Goal: Information Seeking & Learning: Understand process/instructions

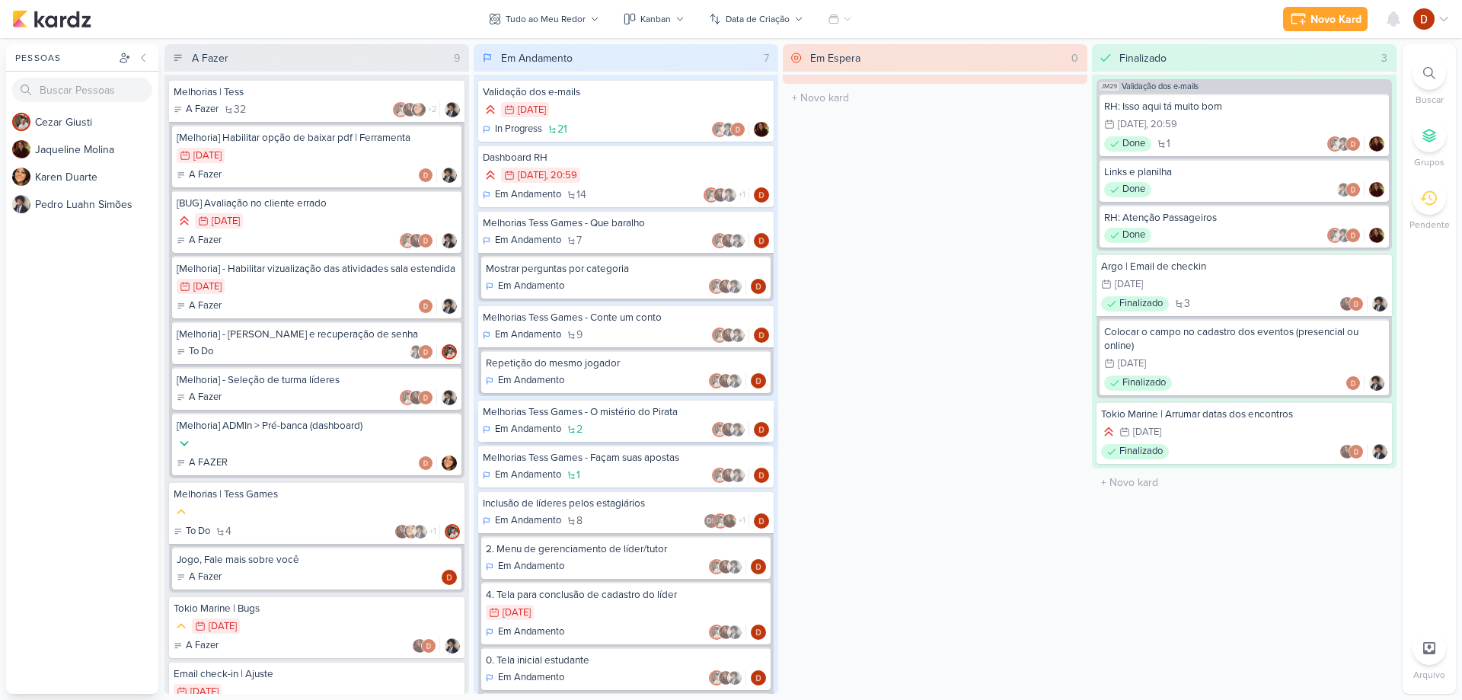
scroll to position [97, 0]
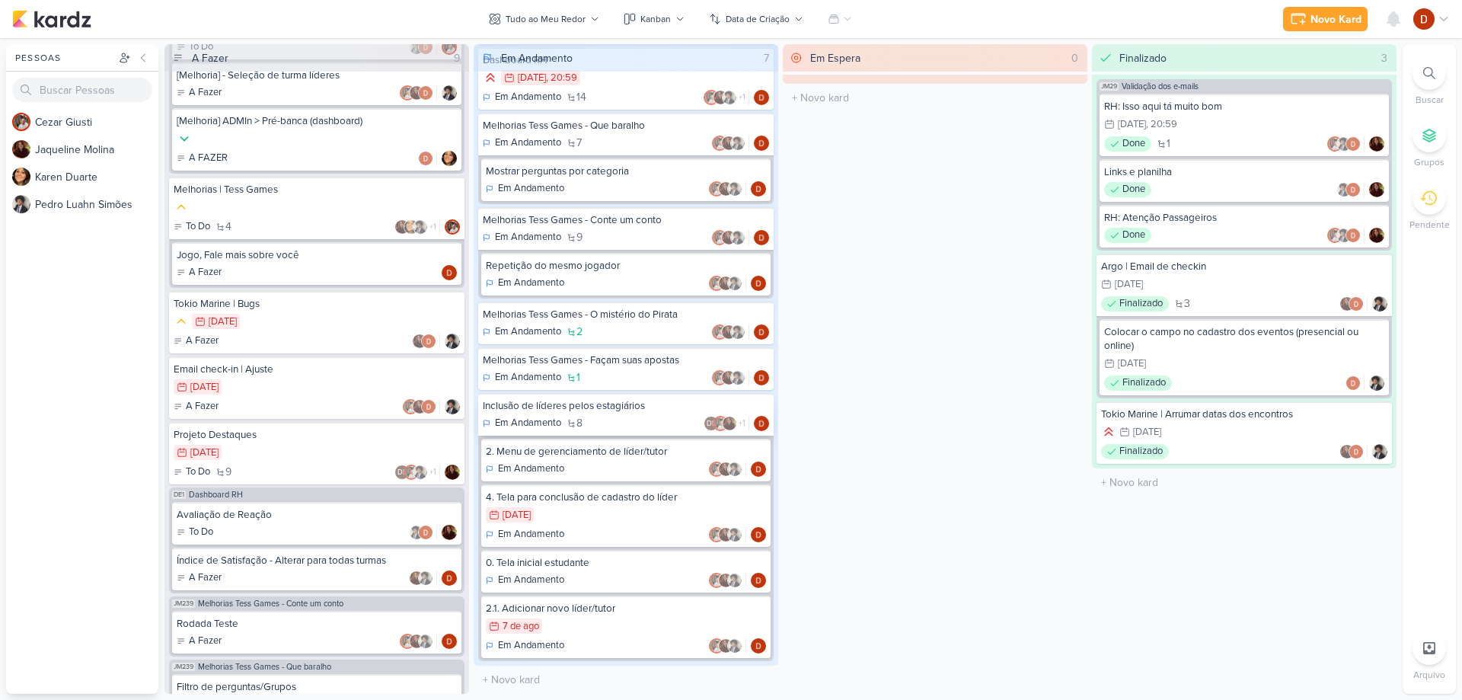
click at [551, 407] on div "Inclusão de líderes pelos estagiários" at bounding box center [626, 406] width 286 height 14
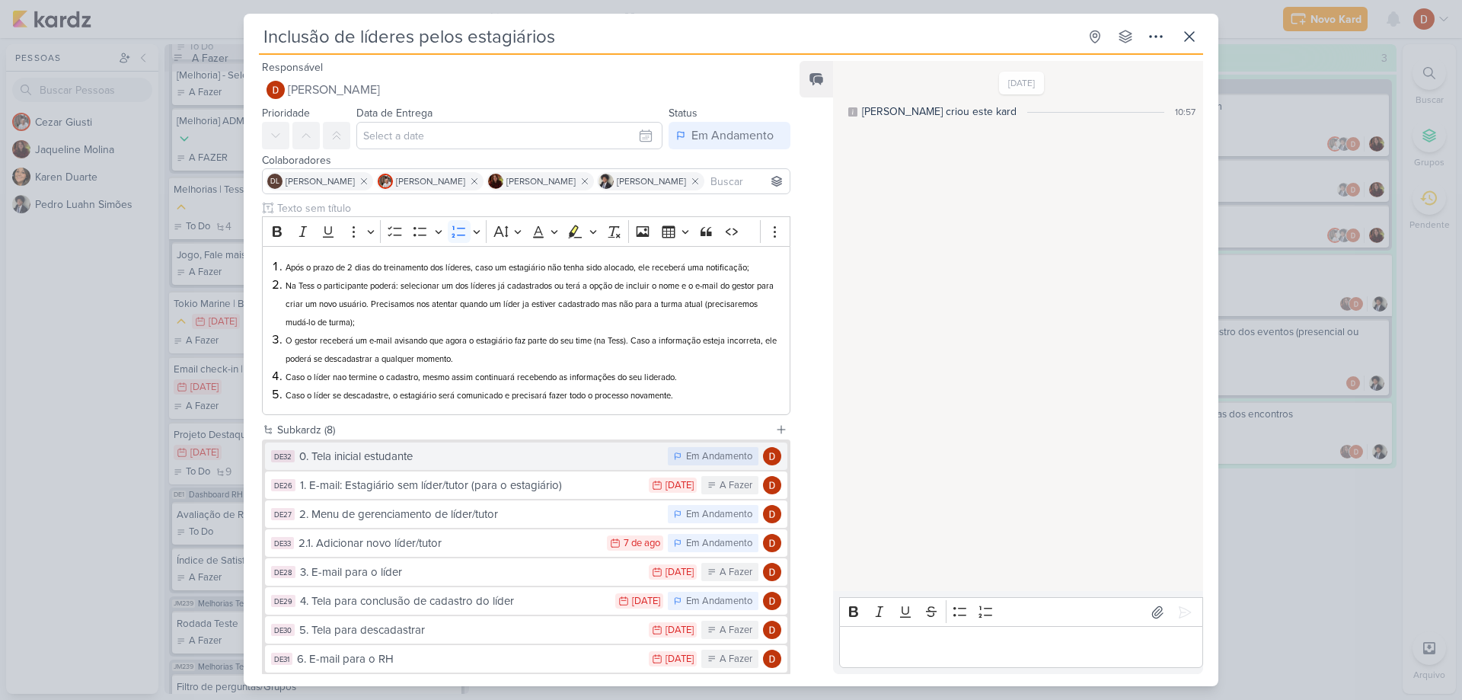
click at [422, 465] on div "0. Tela inicial estudante" at bounding box center [479, 457] width 361 height 18
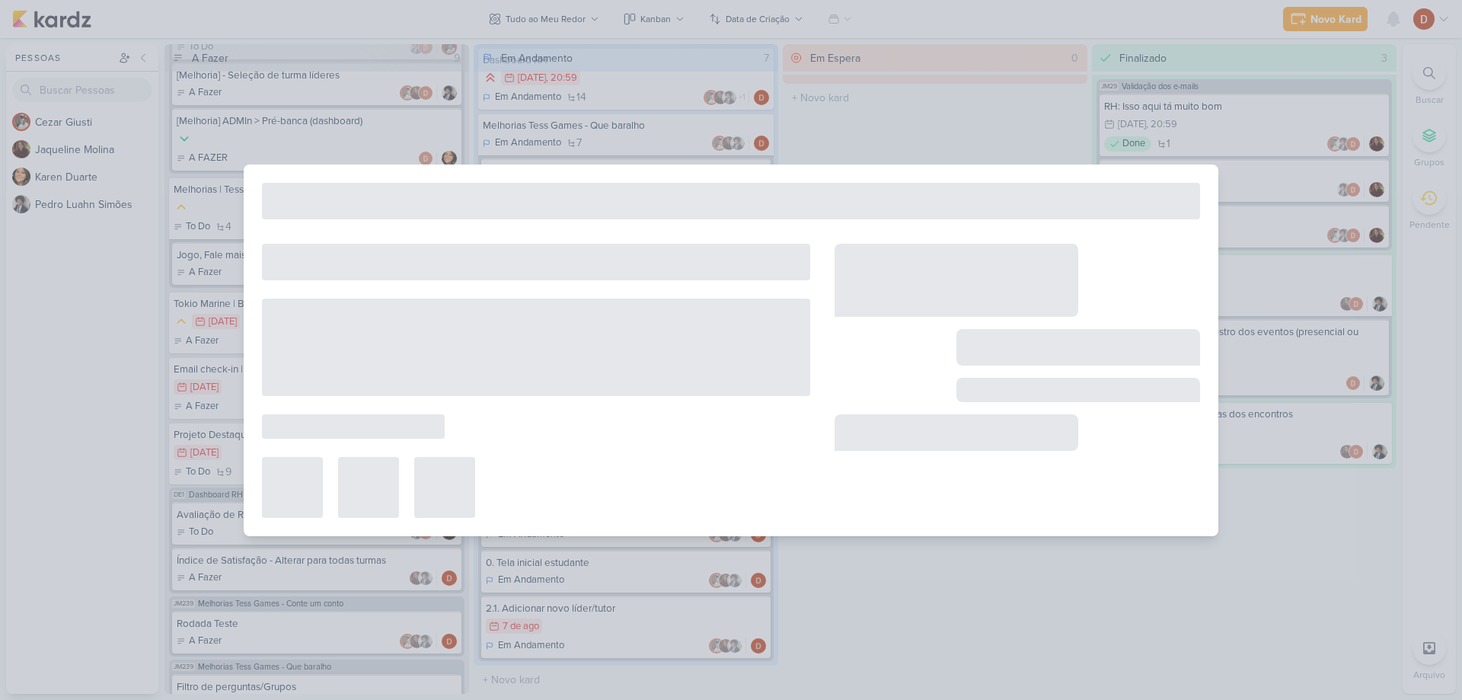
type input "0. Tela inicial estudante"
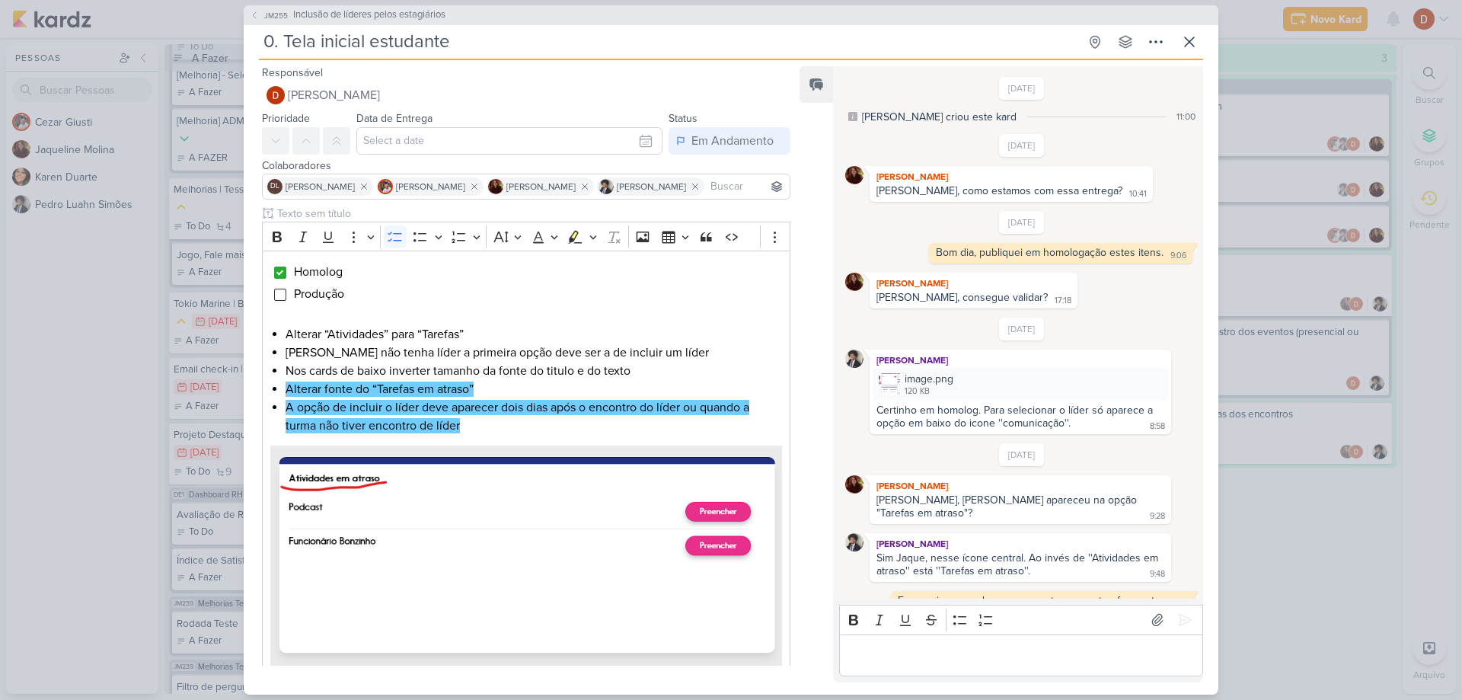
scroll to position [262, 0]
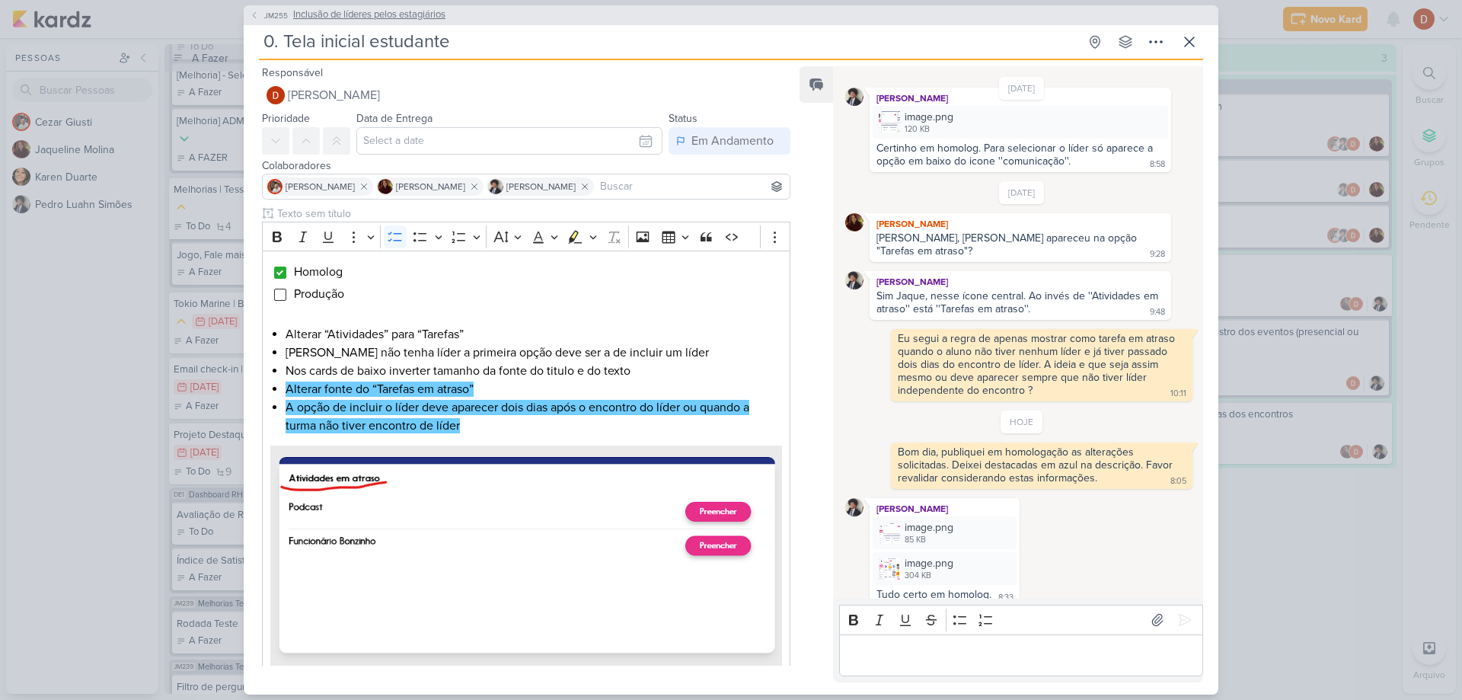
click at [264, 17] on span "JM255" at bounding box center [276, 15] width 28 height 11
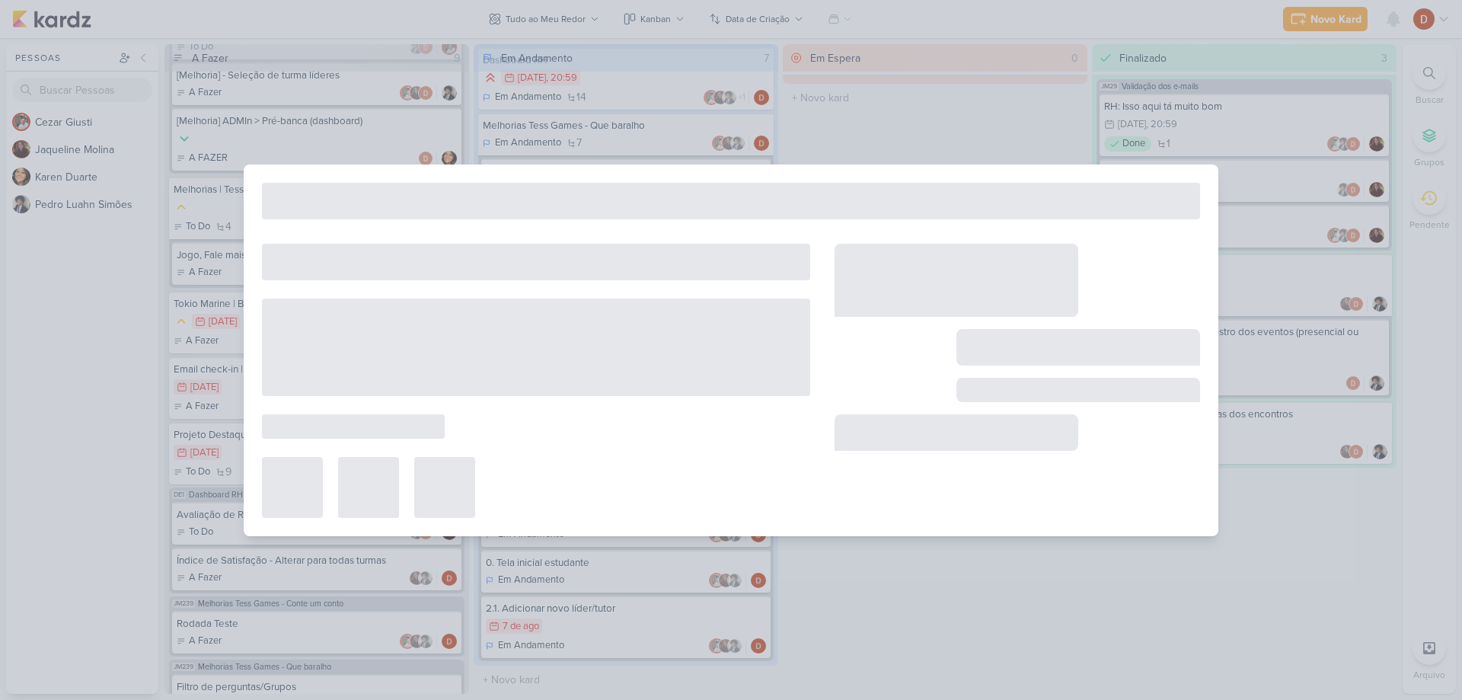
type input "Inclusão de líderes pelos estagiários"
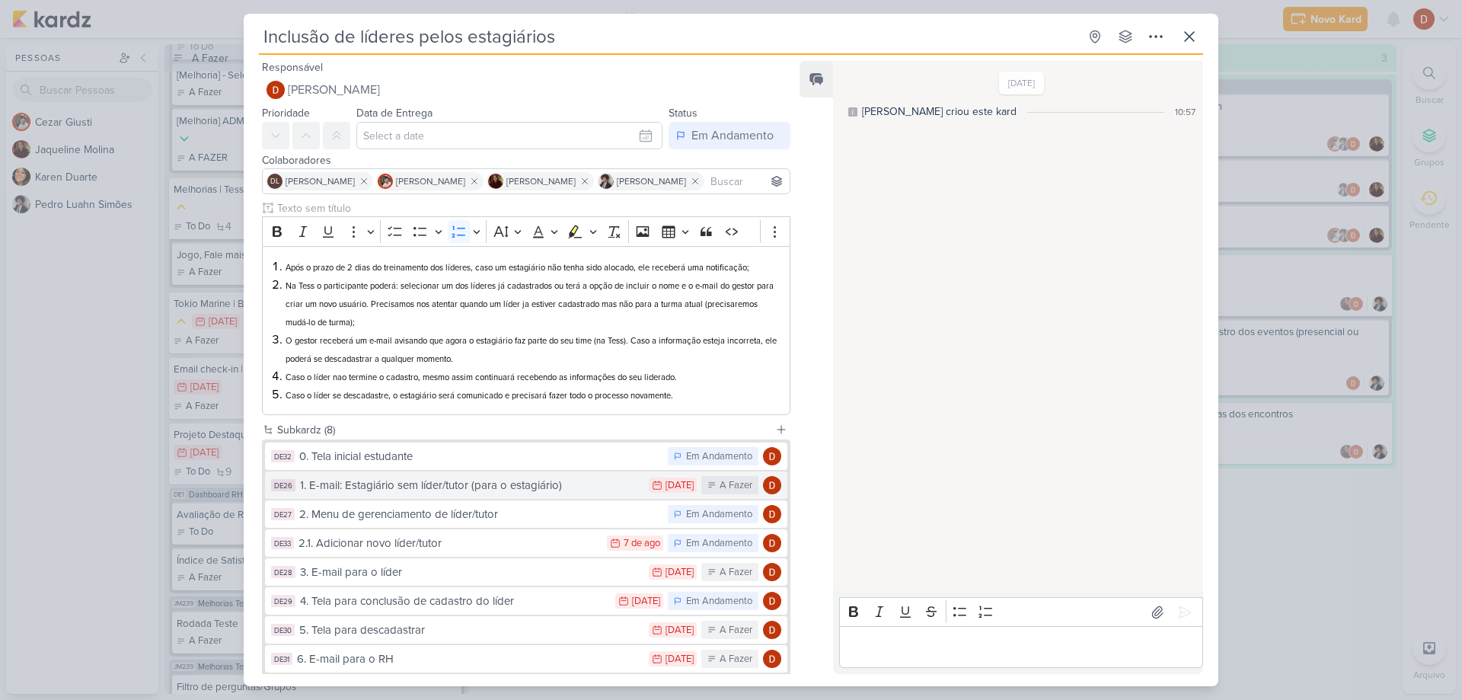
click at [463, 484] on div "1. E-mail: Estagiário sem líder/tutor (para o estagiário)" at bounding box center [470, 486] width 341 height 18
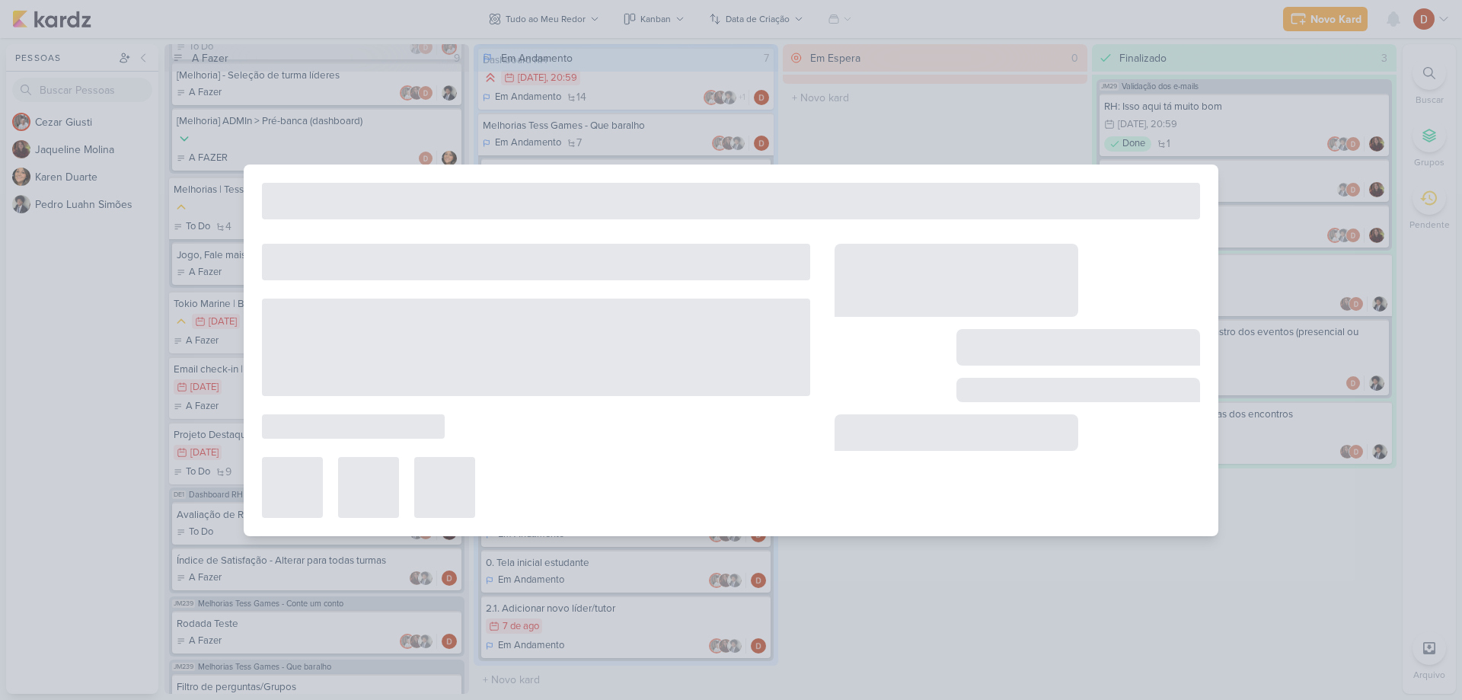
type input "1. E-mail: Estagiário sem líder/tutor (para o estagiário)"
type input "[DATE] 23:59"
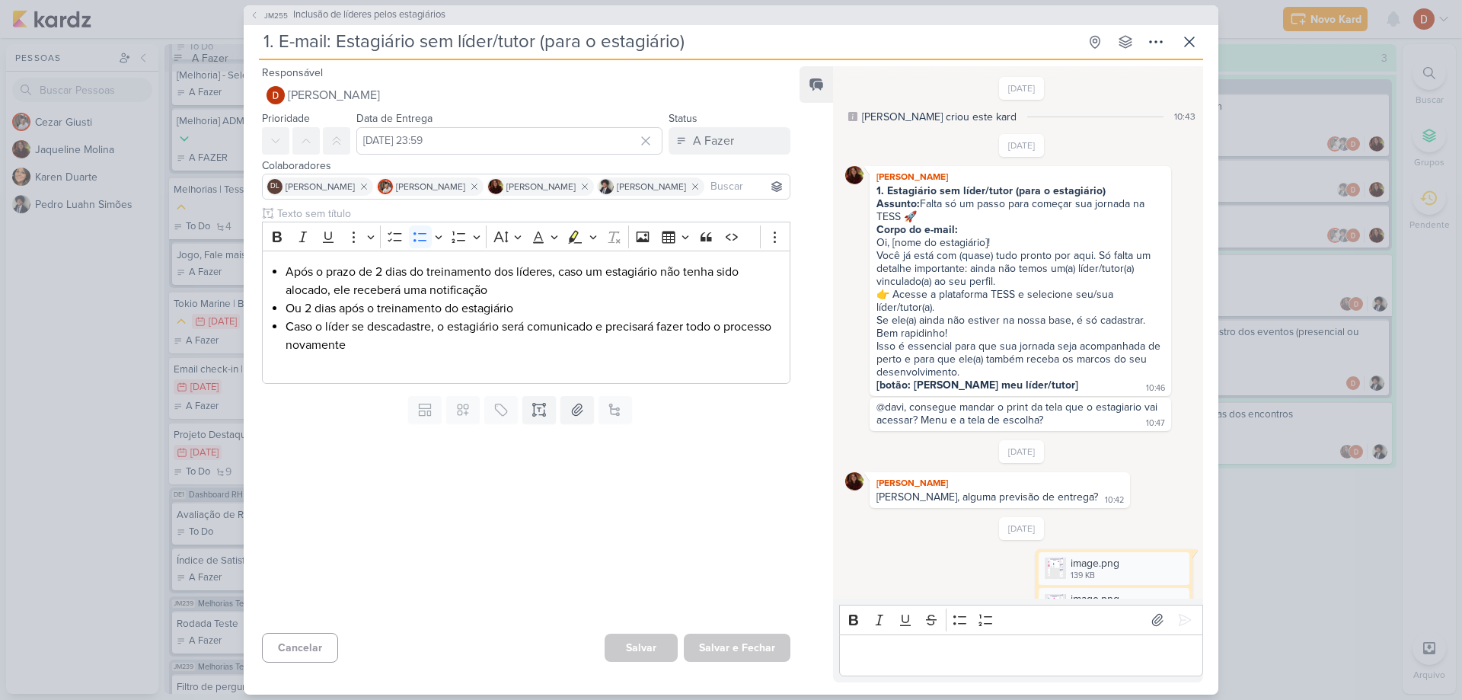
scroll to position [819, 0]
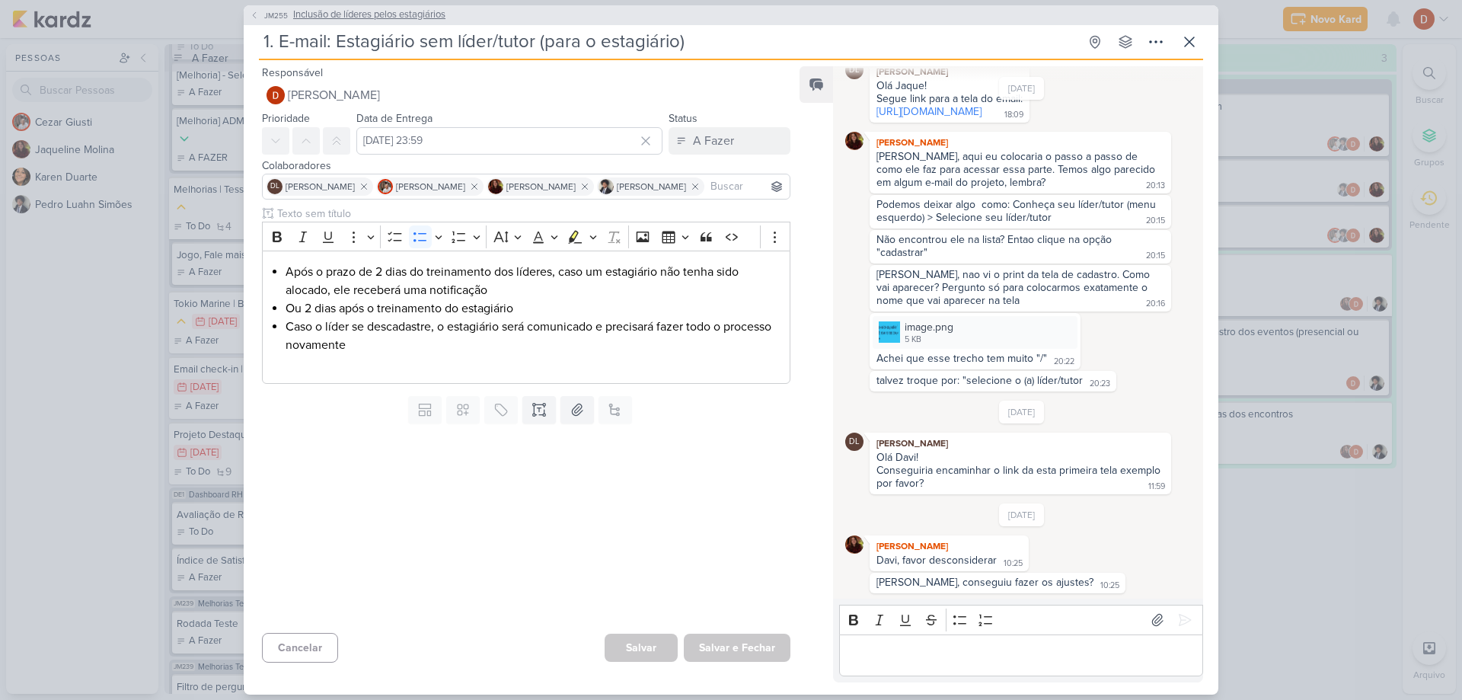
click at [272, 19] on span "JM255" at bounding box center [276, 15] width 28 height 11
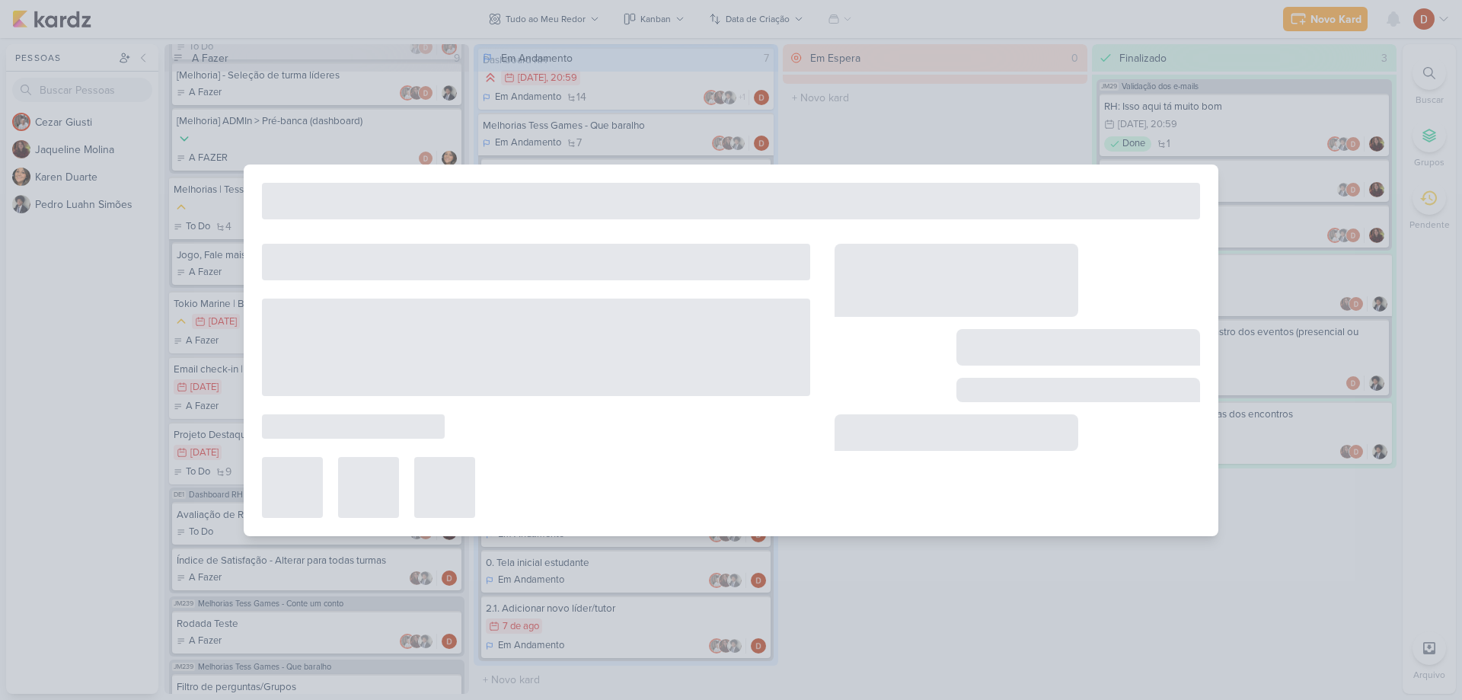
type input "Inclusão de líderes pelos estagiários"
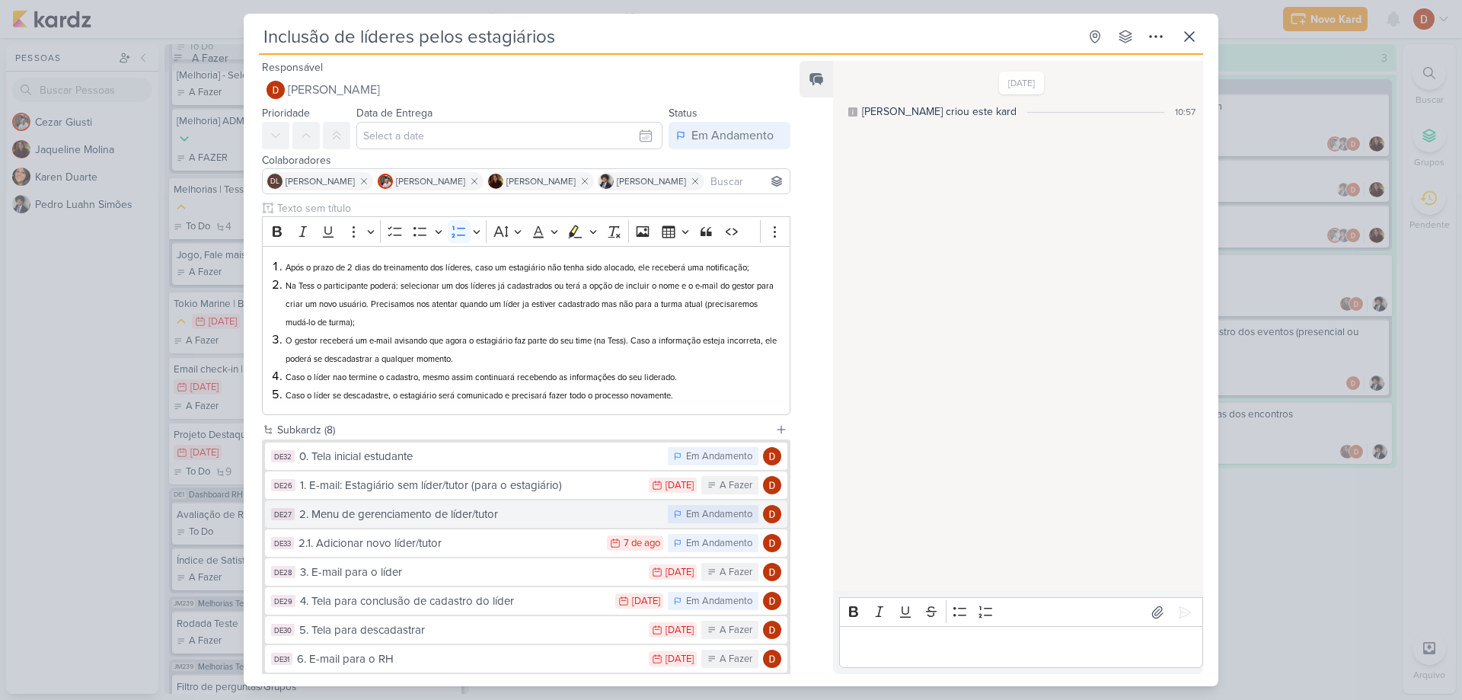
click at [378, 513] on div "2. Menu de gerenciamento de líder/tutor" at bounding box center [479, 515] width 361 height 18
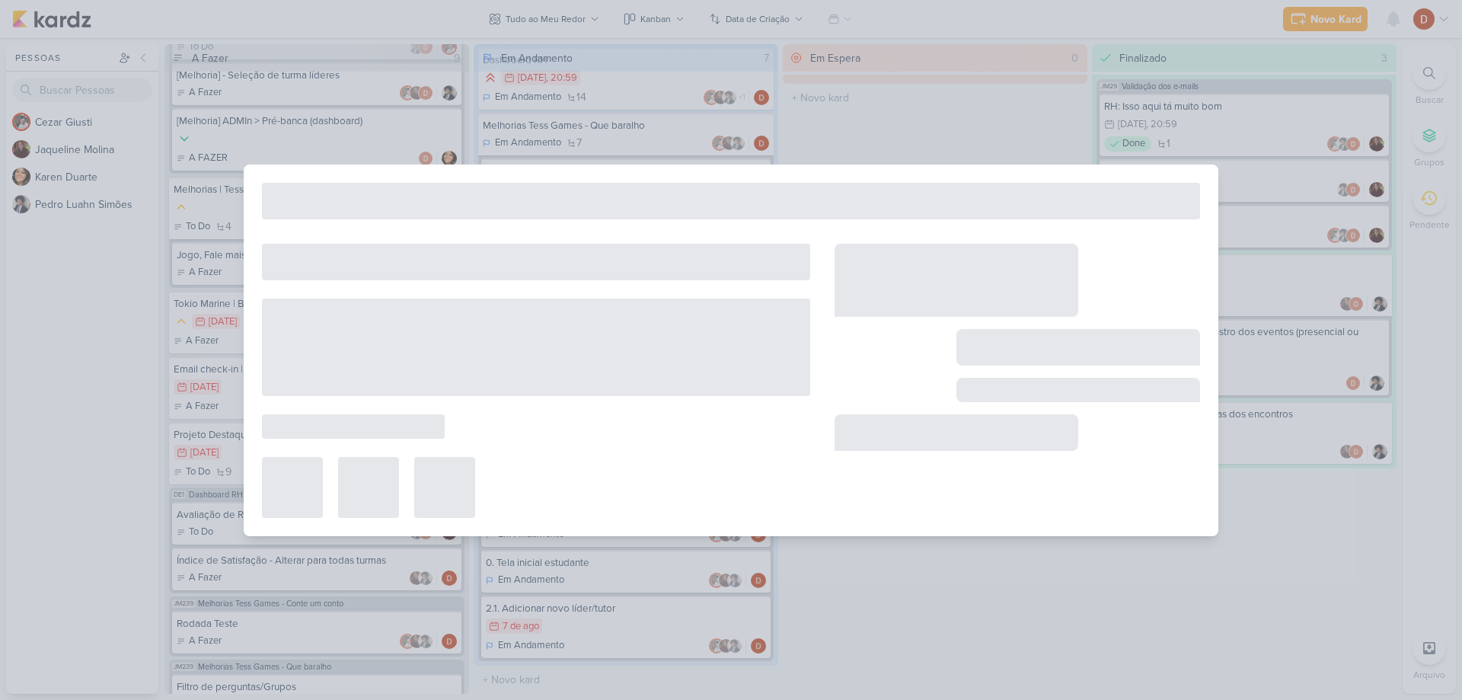
type input "2. Menu de gerenciamento de líder/tutor"
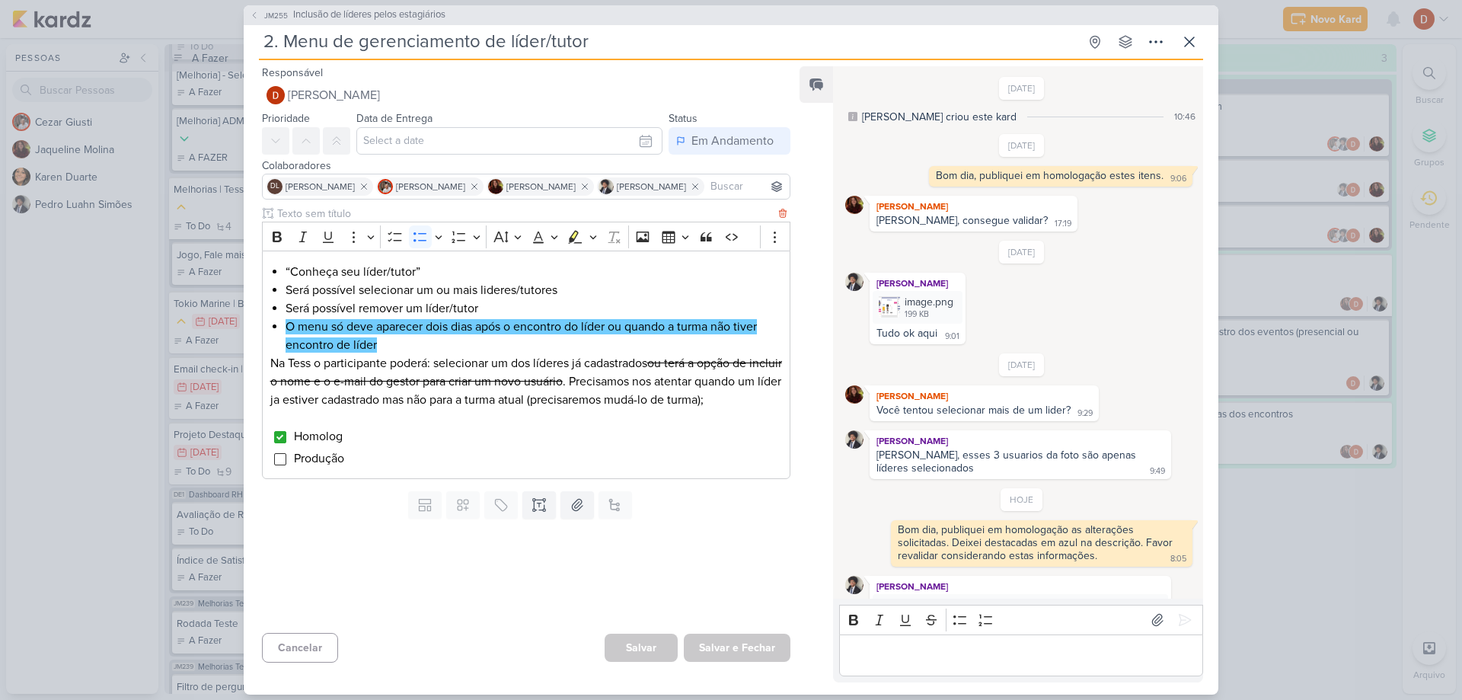
scroll to position [67, 0]
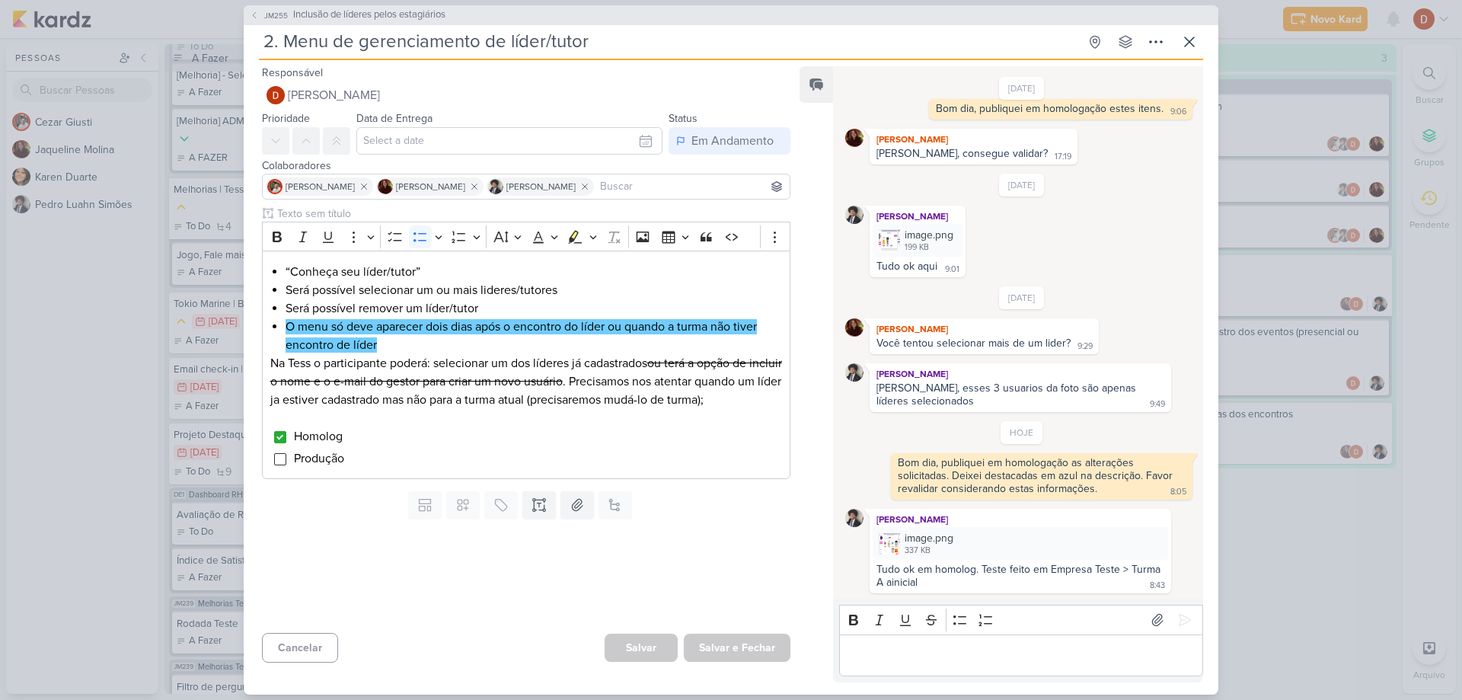
click at [915, 569] on div "Tudo ok em homolog. Teste feito em Empresa Teste > Turma A ainicial" at bounding box center [1020, 576] width 287 height 26
click at [920, 573] on div "Tudo ok em homolog. Teste feito em Empresa Teste > Turma A ainicial" at bounding box center [1020, 576] width 287 height 26
click at [267, 18] on span "JM255" at bounding box center [276, 15] width 28 height 11
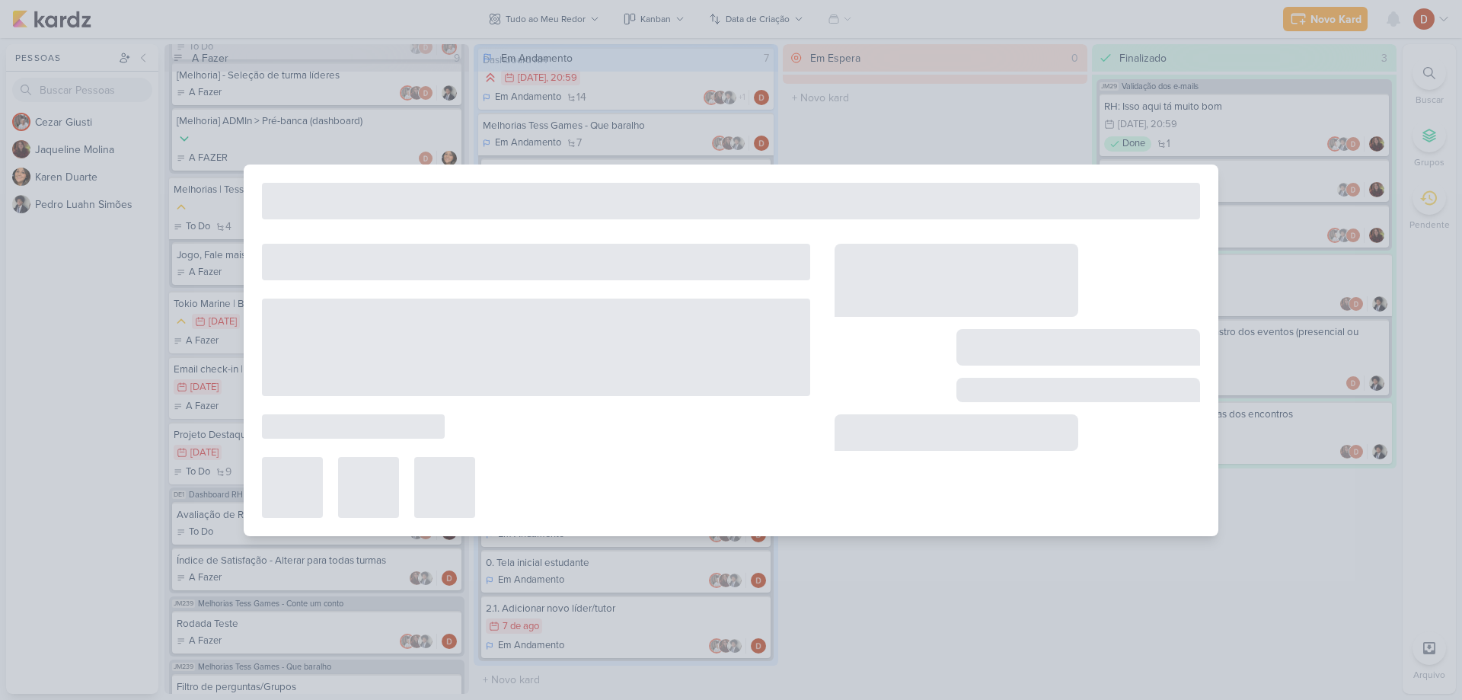
type input "Inclusão de líderes pelos estagiários"
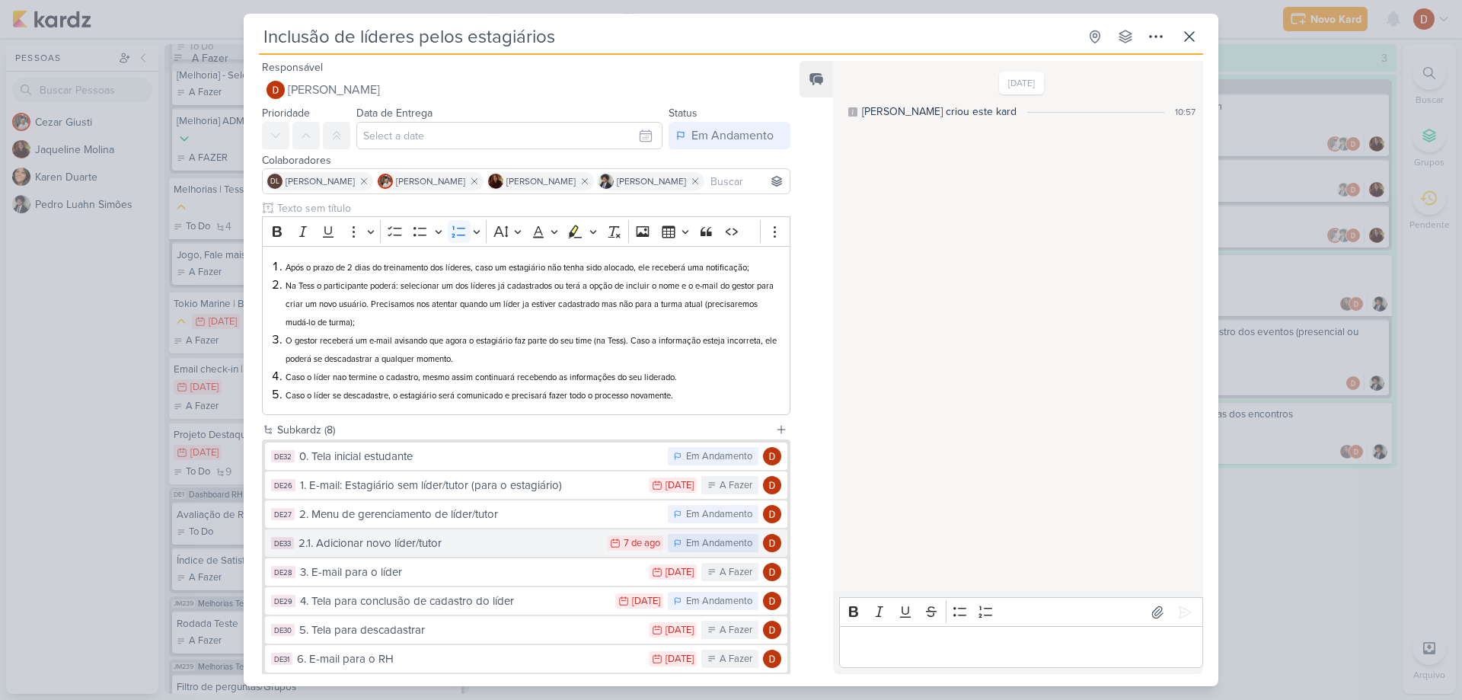
click at [377, 532] on button "DE33 2.1. Adicionar novo líder/tutor 7/8 [DATE] Em Andamento" at bounding box center [526, 542] width 522 height 27
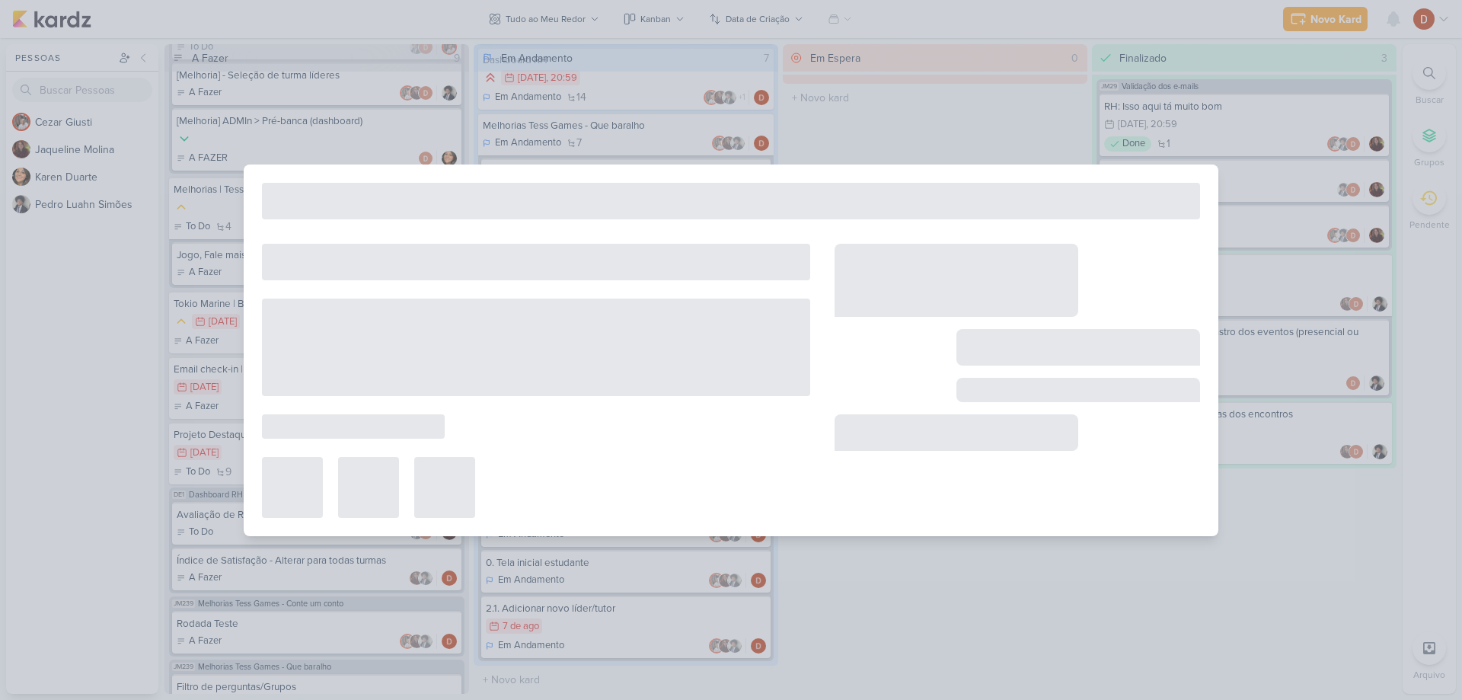
type input "2.1. Adicionar novo líder/tutor"
type input "[DATE] 23:59"
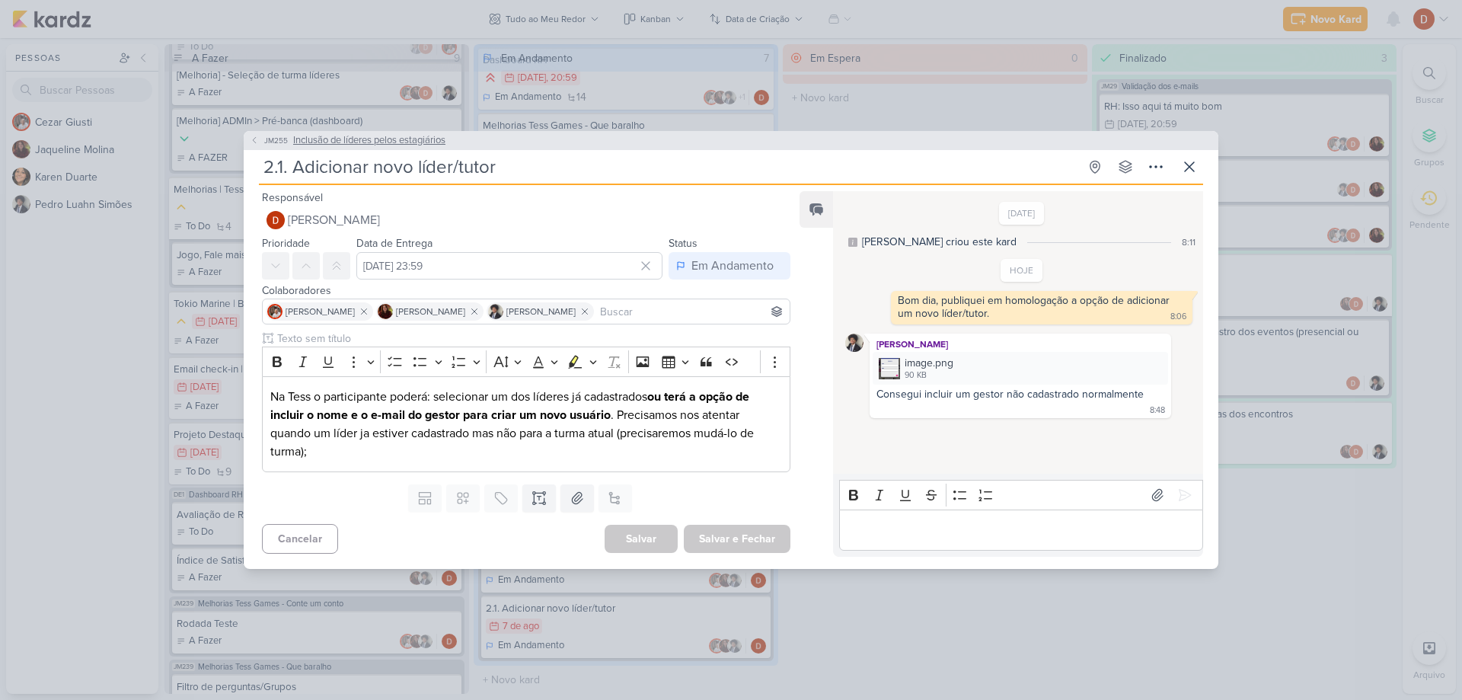
click at [260, 145] on button "JM255 Inclusão de líderes pelos estagiários" at bounding box center [348, 140] width 196 height 15
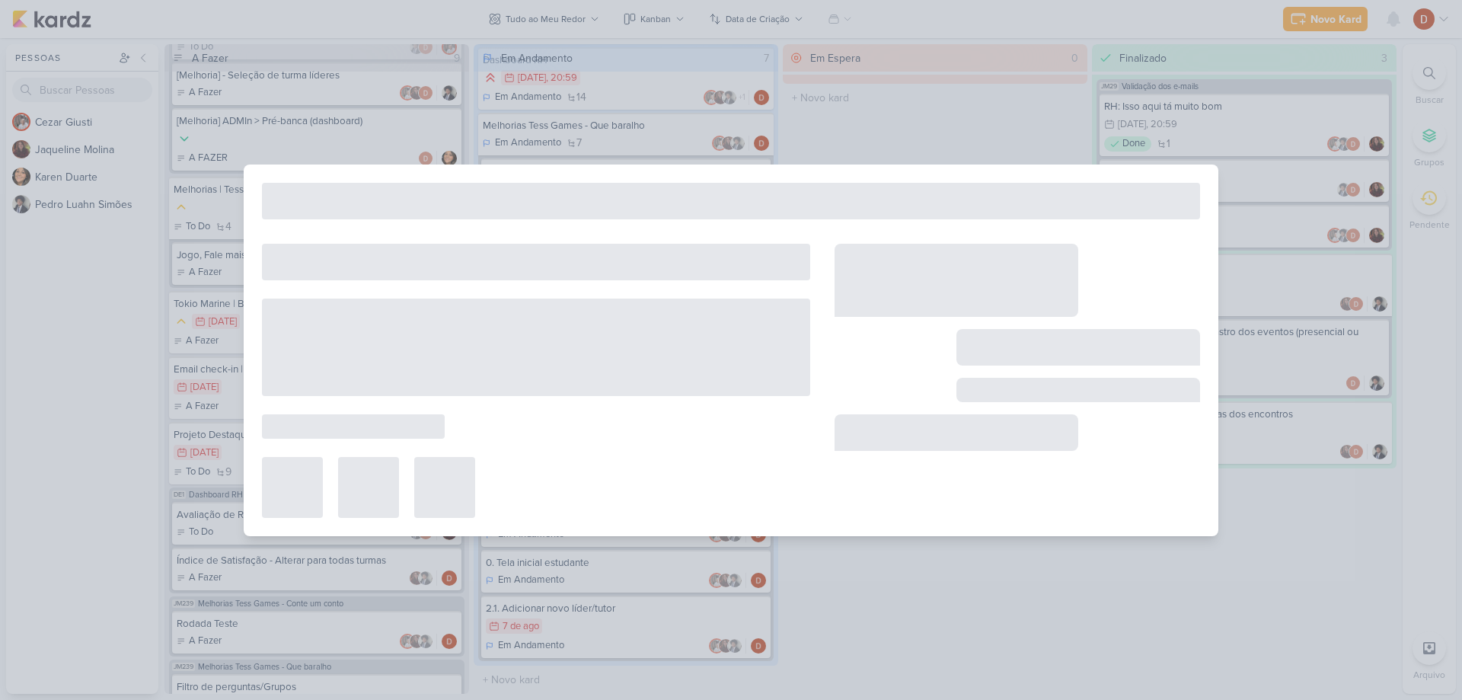
type input "Inclusão de líderes pelos estagiários"
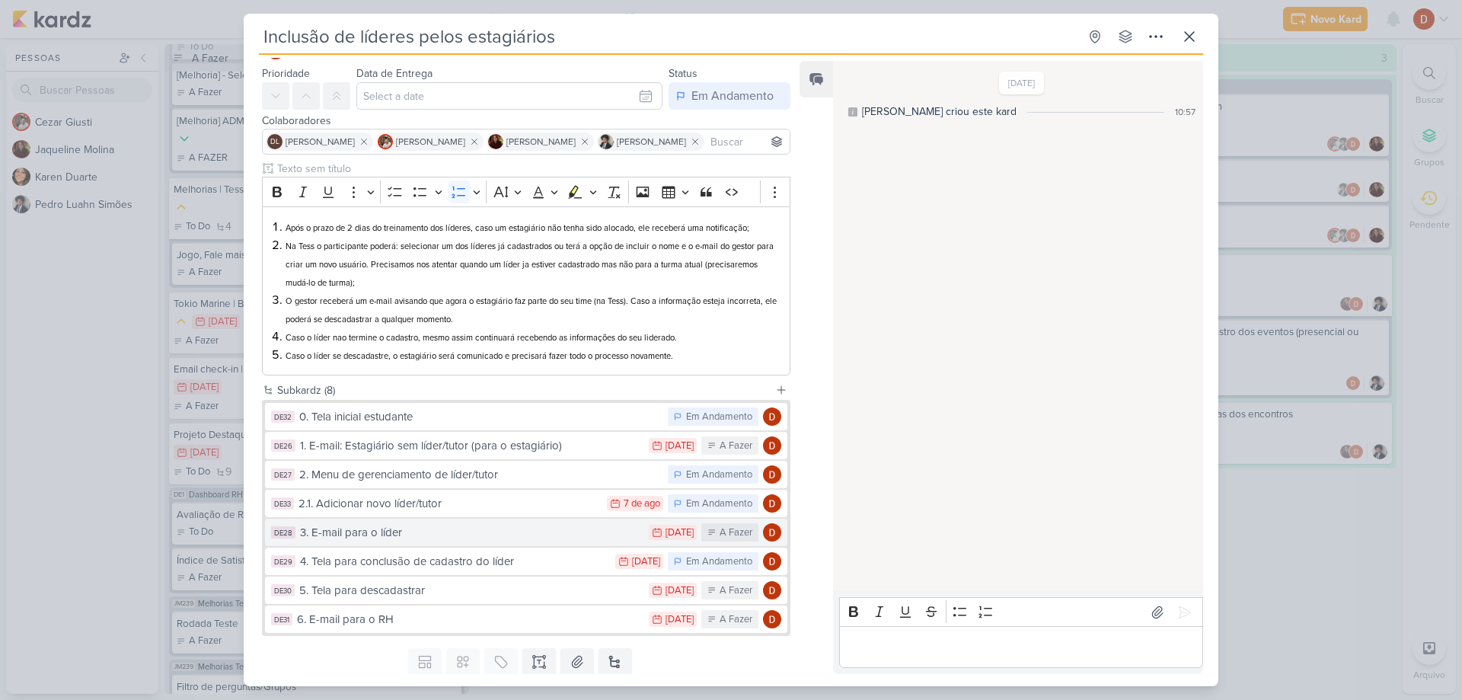
scroll to position [86, 0]
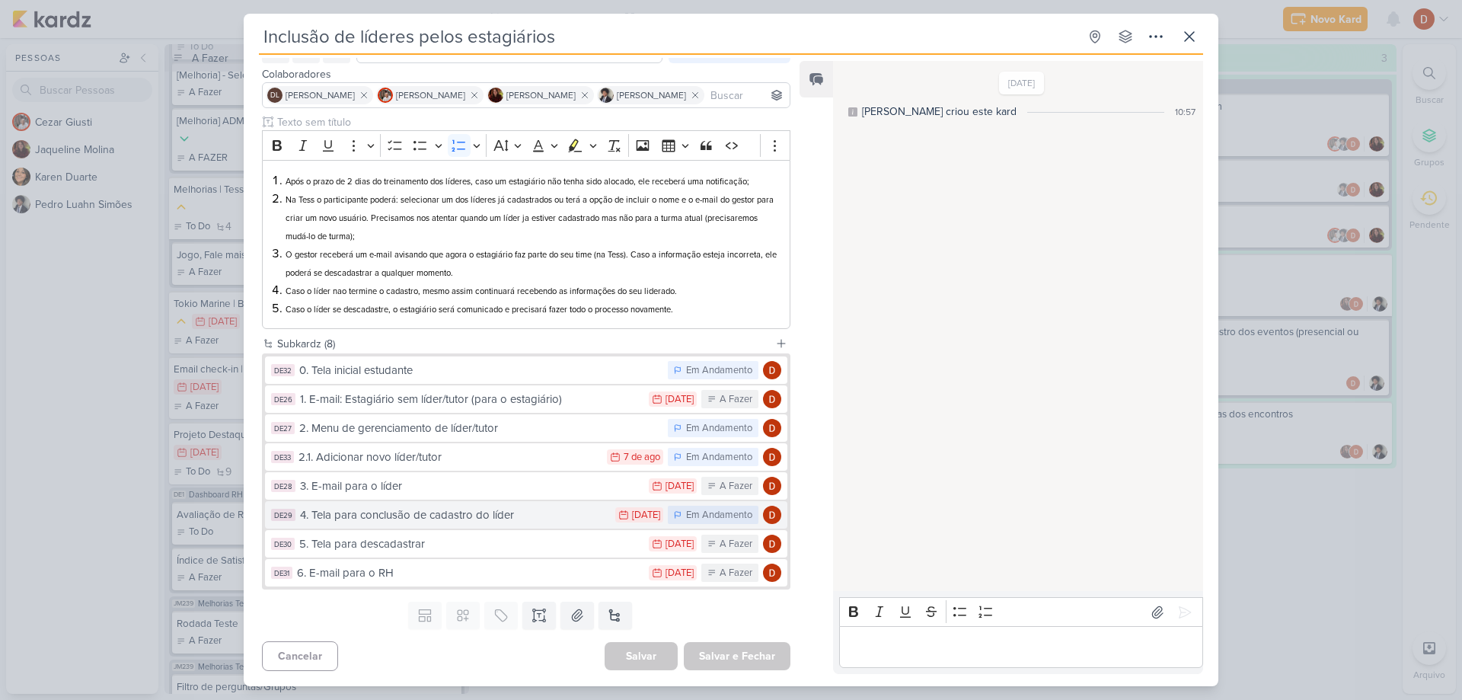
click at [382, 523] on div "4. Tela para conclusão de cadastro do líder" at bounding box center [454, 515] width 308 height 18
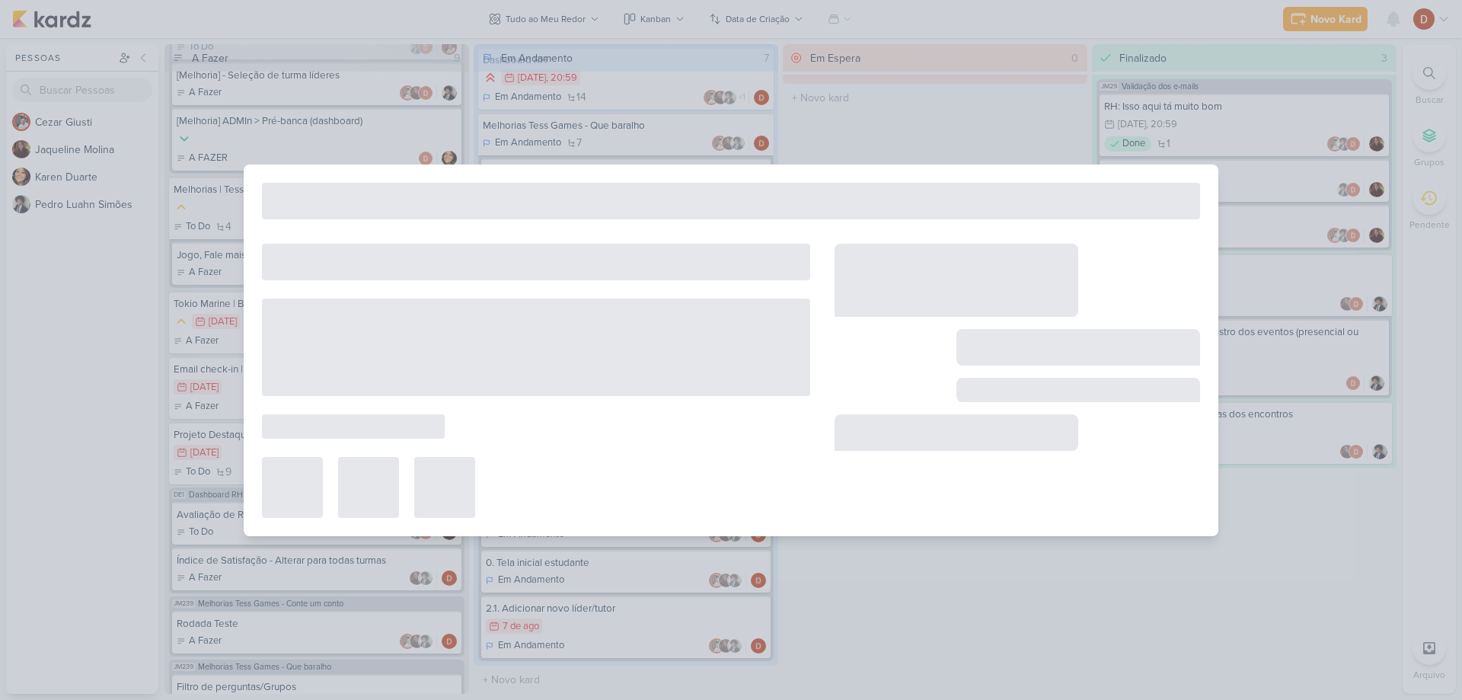
type input "4. Tela para conclusão de cadastro do líder"
type input "[DATE] 23:59"
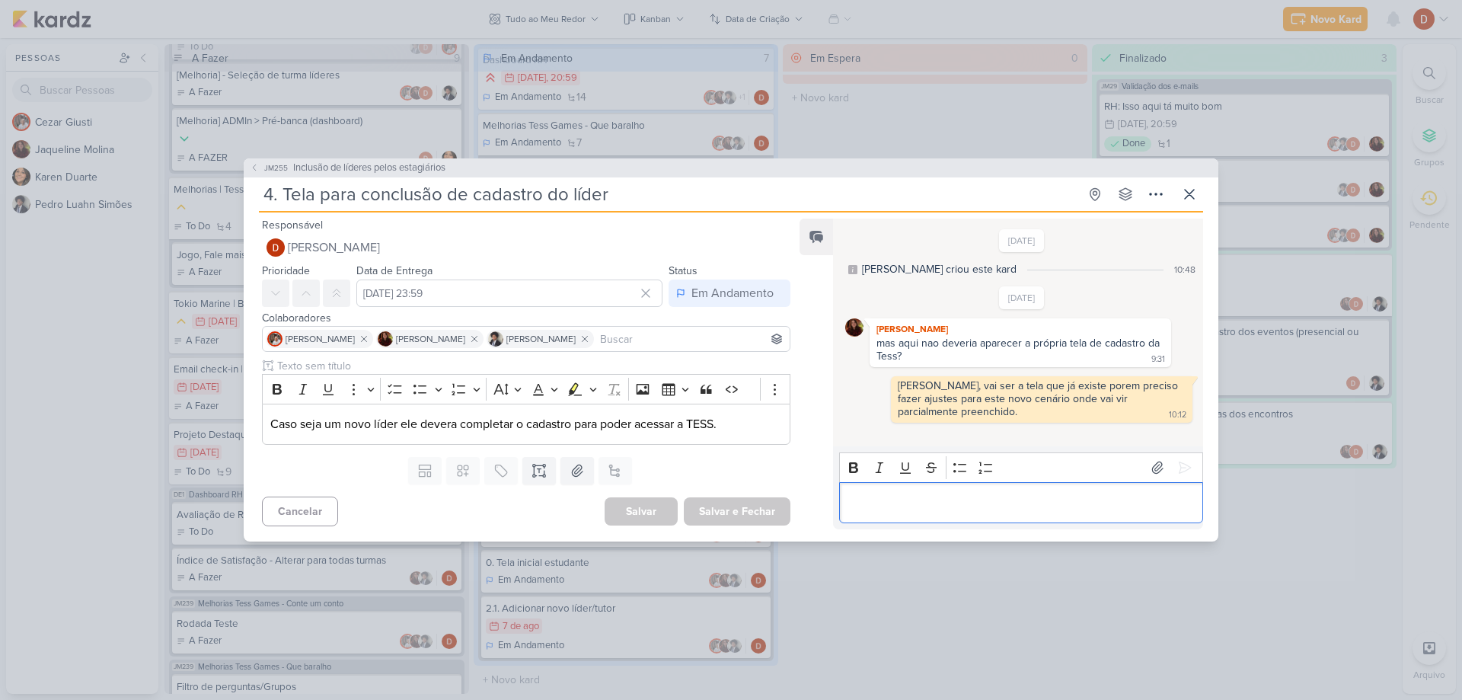
click at [847, 499] on p "Editor editing area: main" at bounding box center [1021, 502] width 348 height 18
click at [453, 422] on p "Caso seja um novo líder ele devera completar o cadastro para poder acessar a TE…" at bounding box center [526, 424] width 512 height 18
drag, startPoint x: 907, startPoint y: 389, endPoint x: 941, endPoint y: 405, distance: 37.1
click at [941, 405] on div "[PERSON_NAME], vai ser a tela que já existe porem preciso fazer ajustes para es…" at bounding box center [1039, 398] width 283 height 39
drag, startPoint x: 943, startPoint y: 410, endPoint x: 946, endPoint y: 385, distance: 25.3
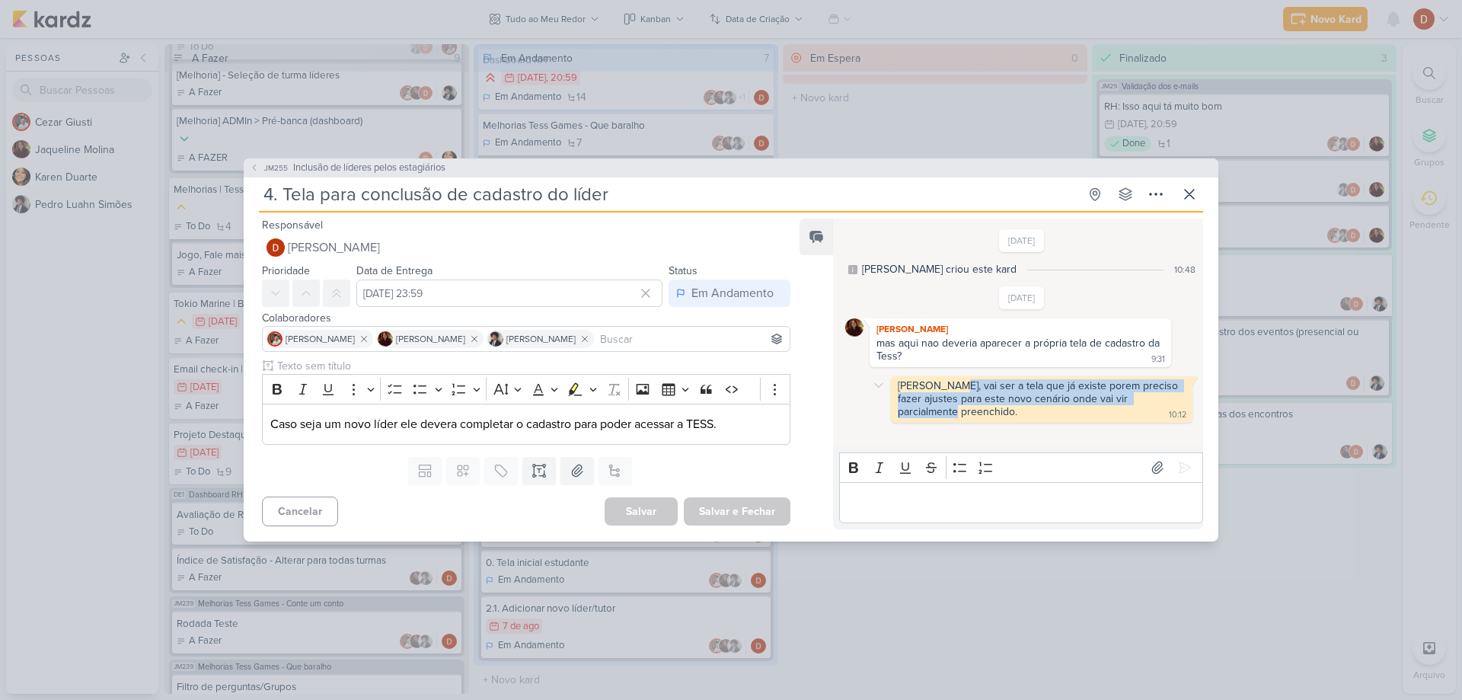
click at [946, 385] on div "[PERSON_NAME], vai ser a tela que já existe porem preciso fazer ajustes para es…" at bounding box center [1039, 398] width 283 height 39
click at [953, 391] on div "[PERSON_NAME], vai ser a tela que já existe porem preciso fazer ajustes para es…" at bounding box center [1039, 398] width 283 height 39
click at [1194, 205] on button at bounding box center [1189, 193] width 27 height 27
